Goal: Find specific page/section: Find specific page/section

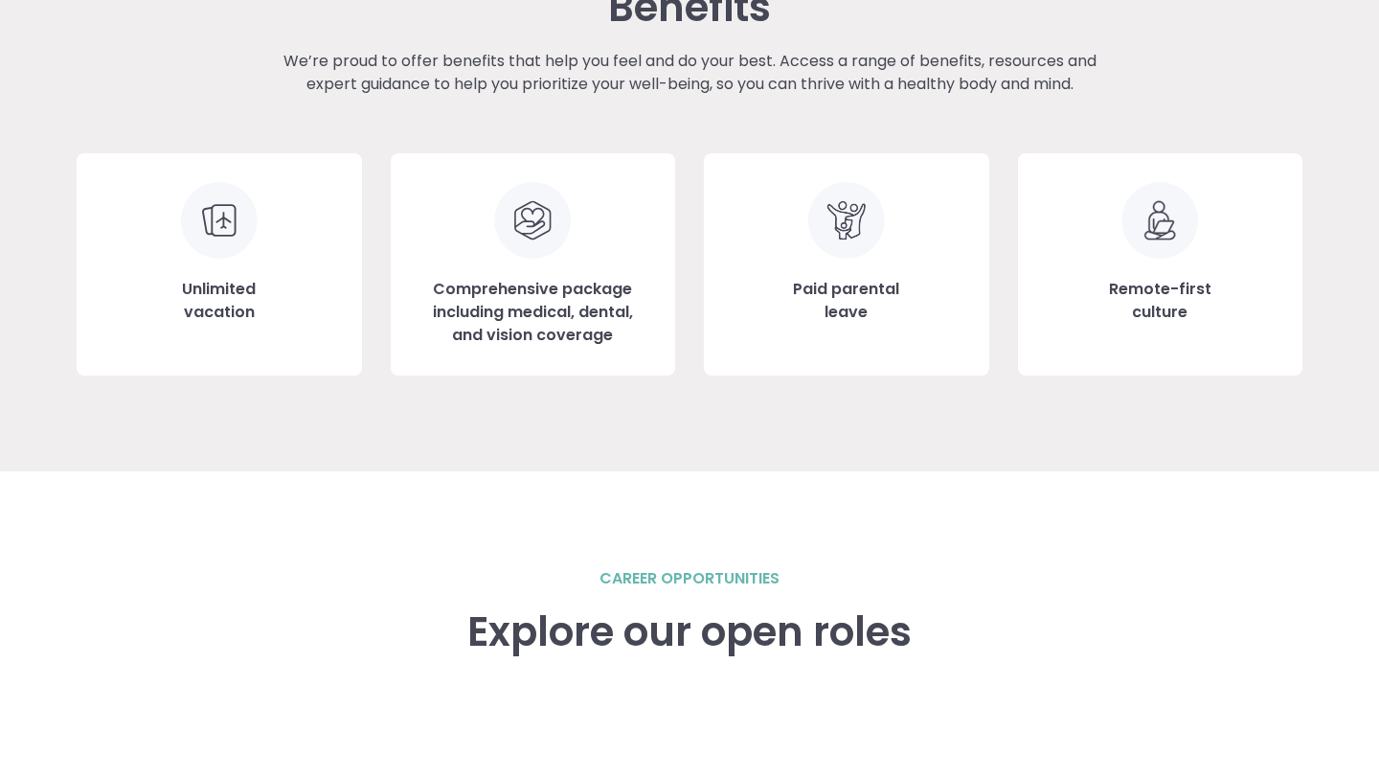
scroll to position [2114, 0]
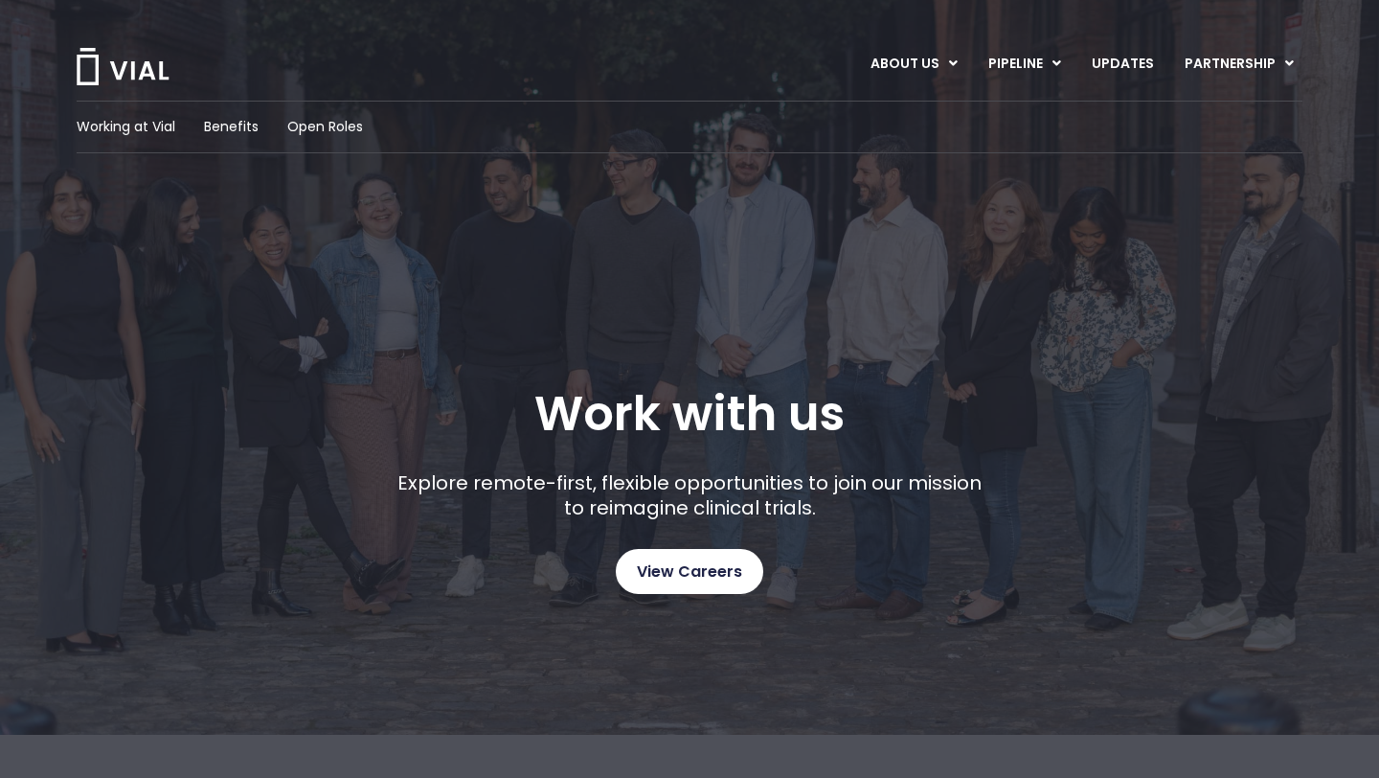
click at [685, 567] on span "View Careers" at bounding box center [689, 571] width 105 height 25
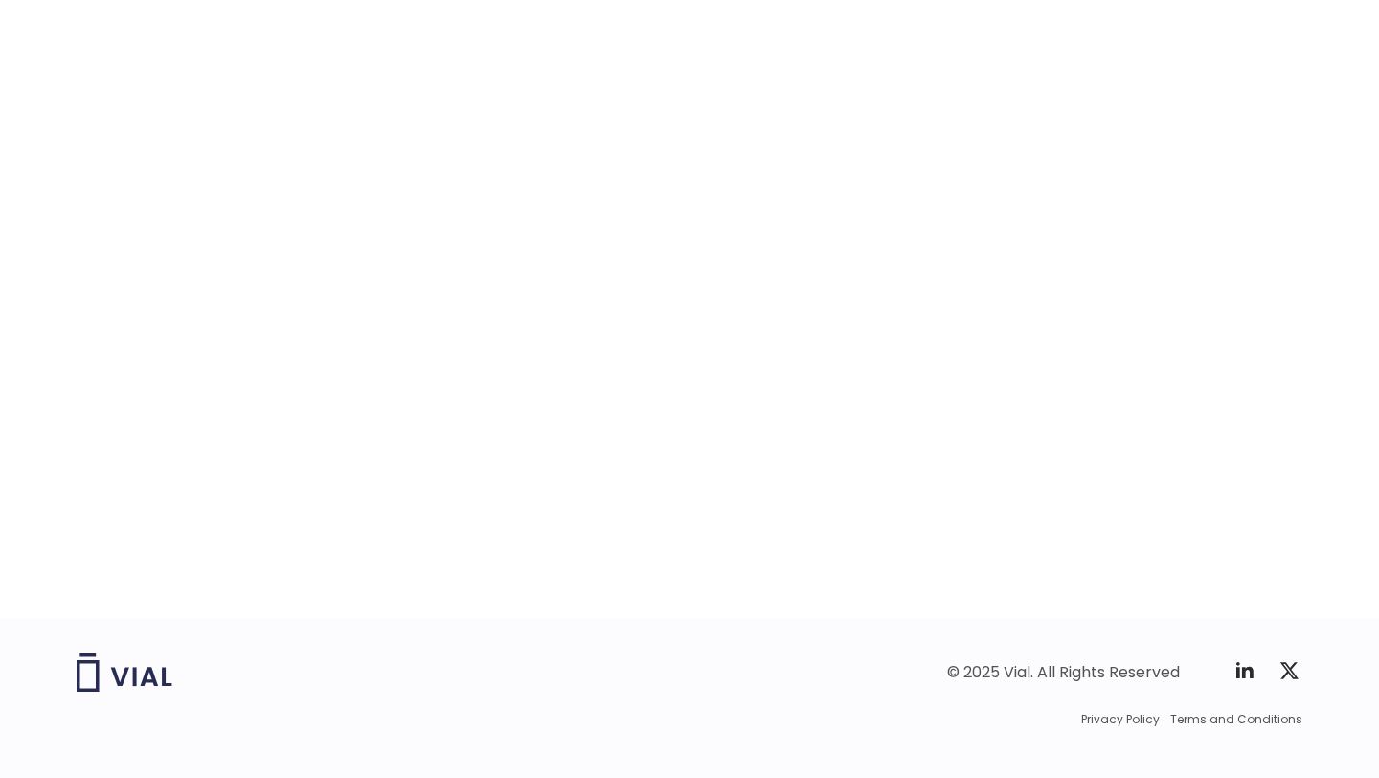
scroll to position [2976, 0]
